Goal: Transaction & Acquisition: Purchase product/service

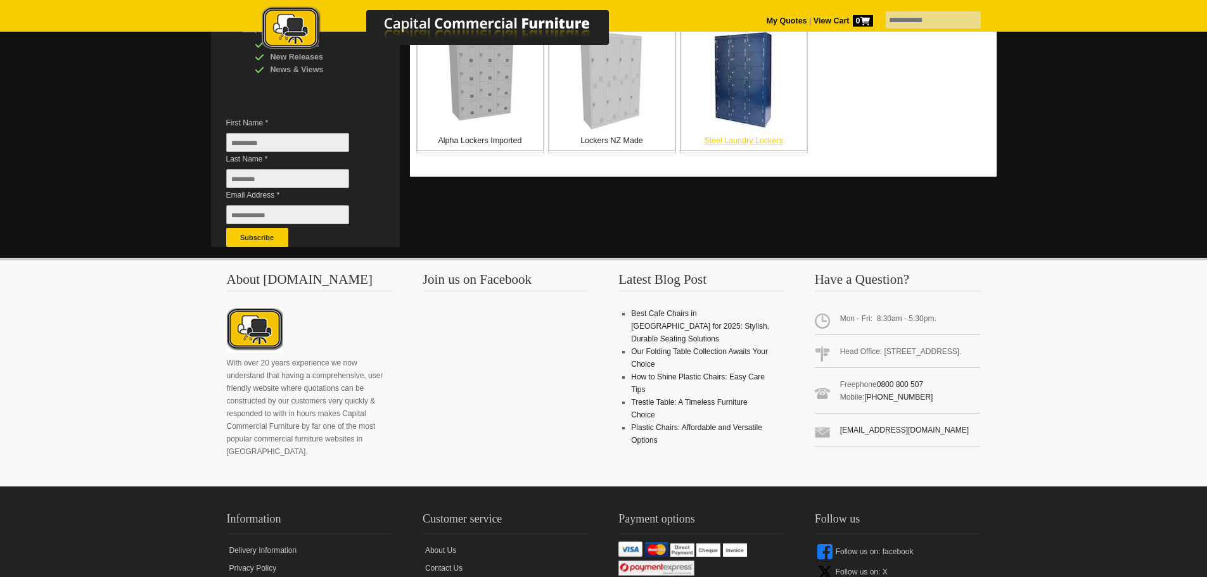
scroll to position [127, 0]
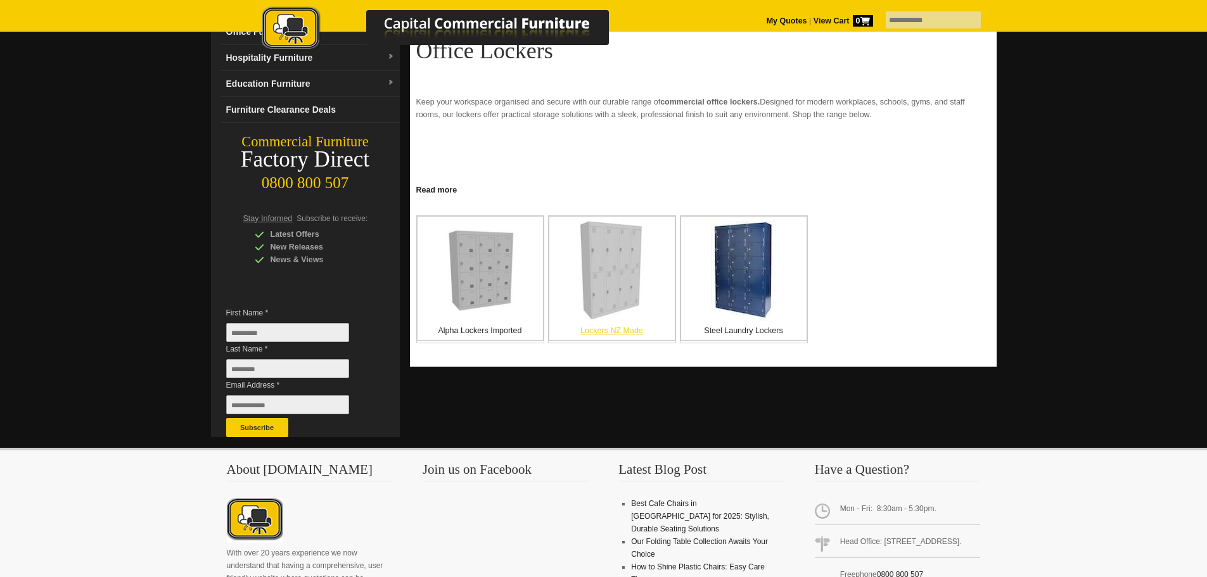
click at [618, 330] on p "Lockers NZ Made" at bounding box center [611, 330] width 125 height 13
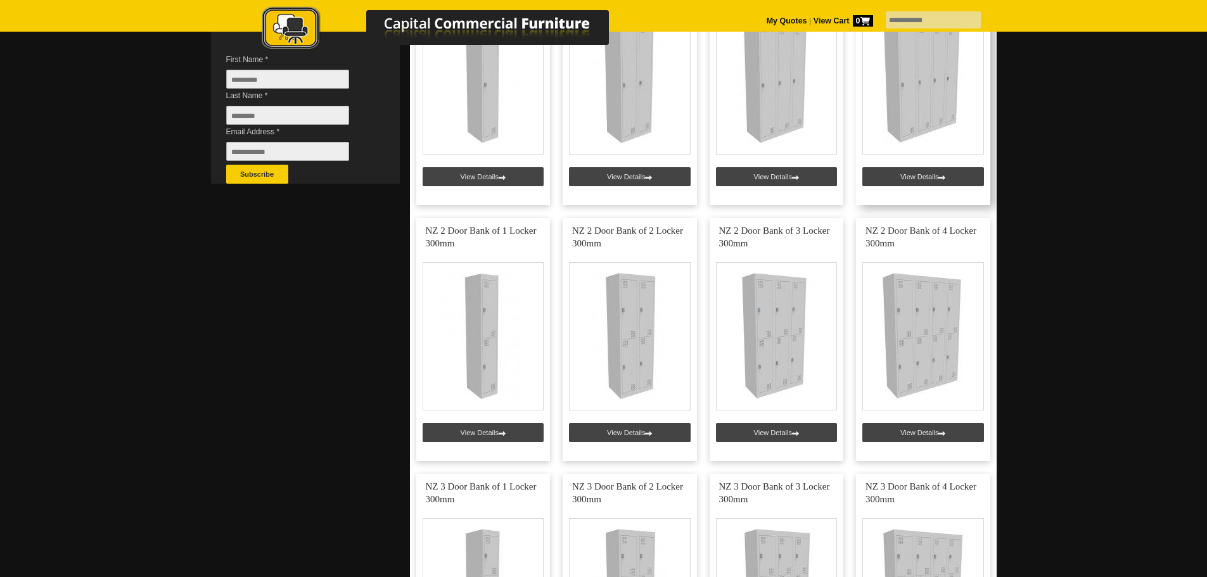
scroll to position [444, 0]
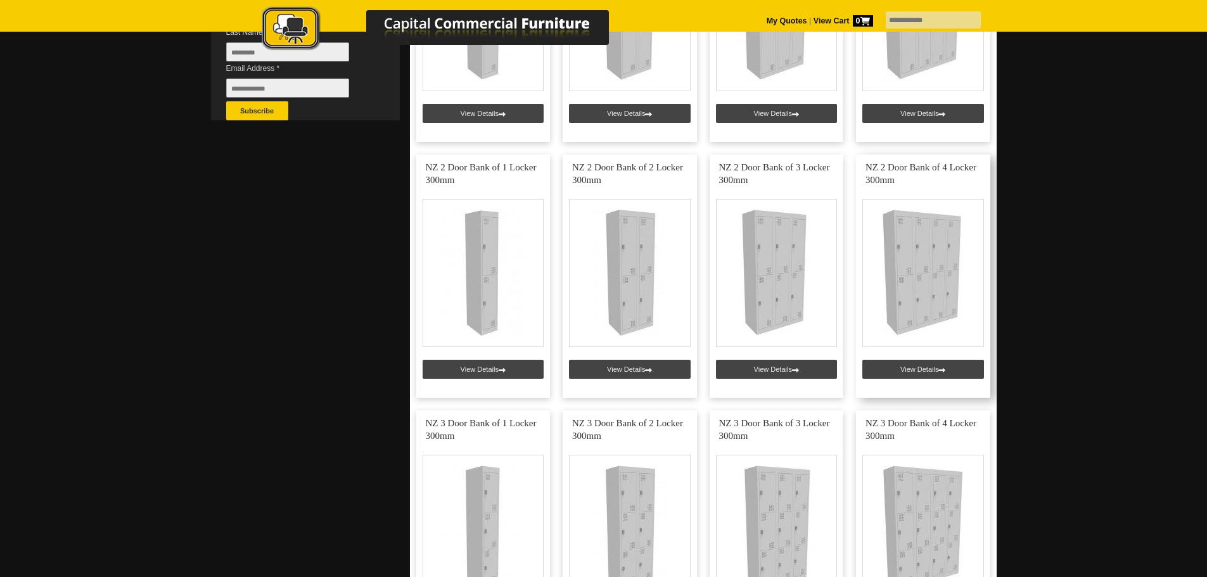
click at [916, 361] on link at bounding box center [923, 276] width 134 height 243
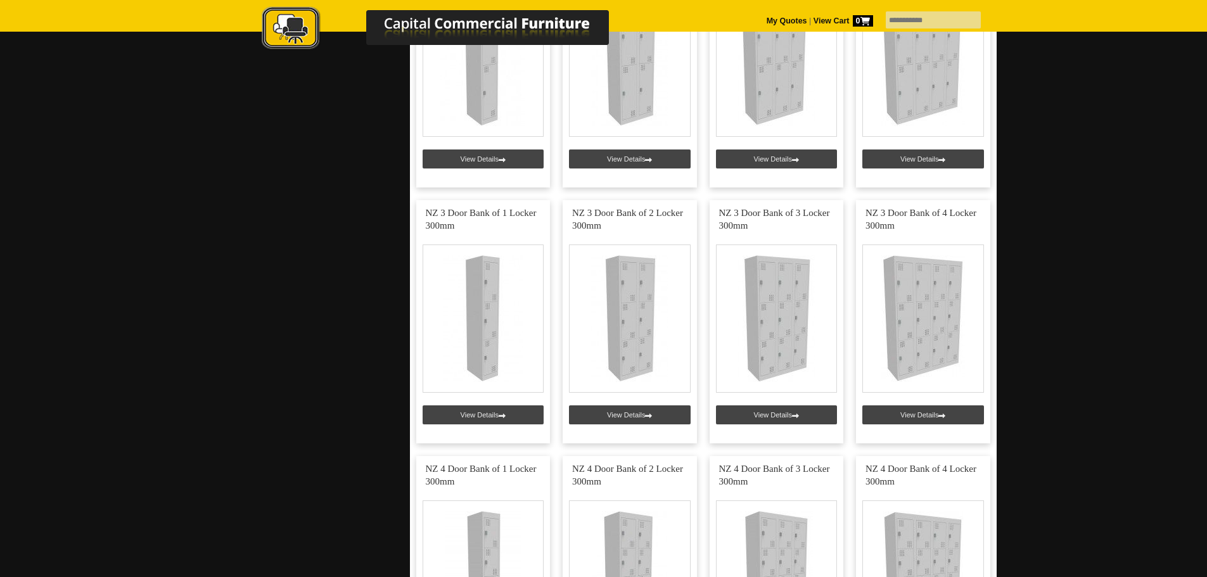
scroll to position [697, 0]
